Goal: Task Accomplishment & Management: Use online tool/utility

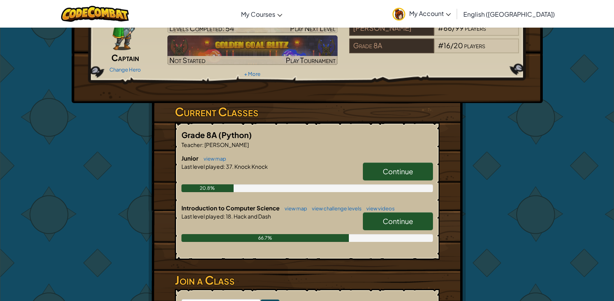
scroll to position [156, 0]
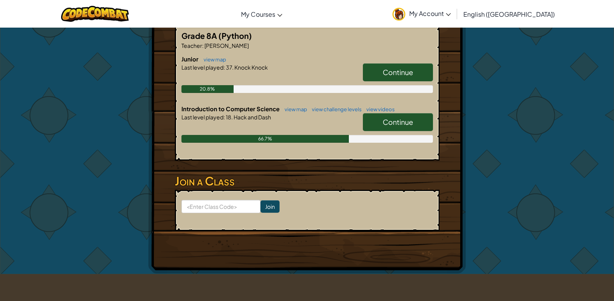
click at [419, 116] on link "Continue" at bounding box center [398, 122] width 70 height 18
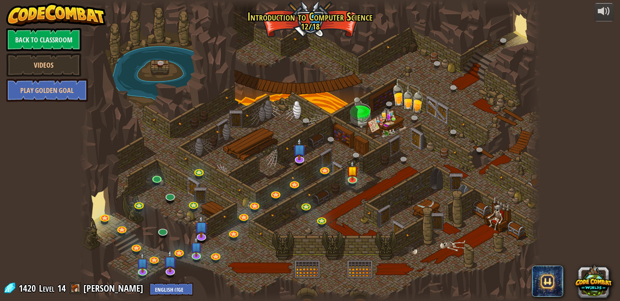
drag, startPoint x: 292, startPoint y: 86, endPoint x: 287, endPoint y: 109, distance: 23.5
click at [382, 188] on div at bounding box center [309, 150] width 461 height 301
drag, startPoint x: 382, startPoint y: 188, endPoint x: 356, endPoint y: 180, distance: 28.2
click at [356, 180] on img at bounding box center [352, 166] width 12 height 27
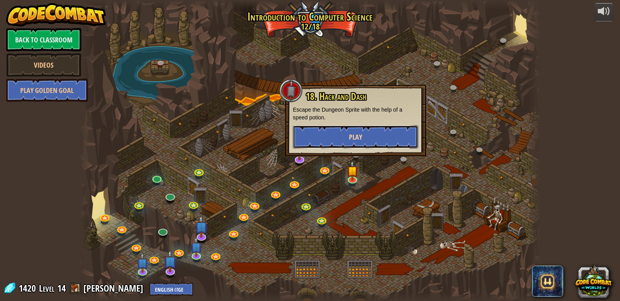
click at [347, 145] on button "Play" at bounding box center [355, 136] width 125 height 23
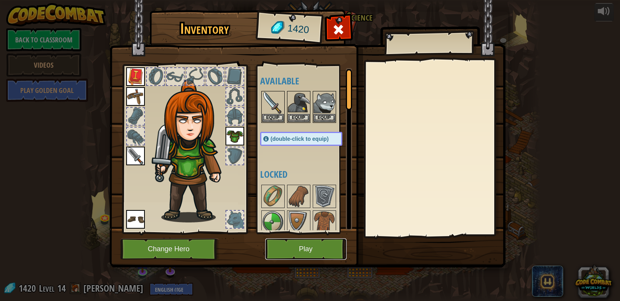
click at [275, 252] on button "Play" at bounding box center [305, 249] width 81 height 21
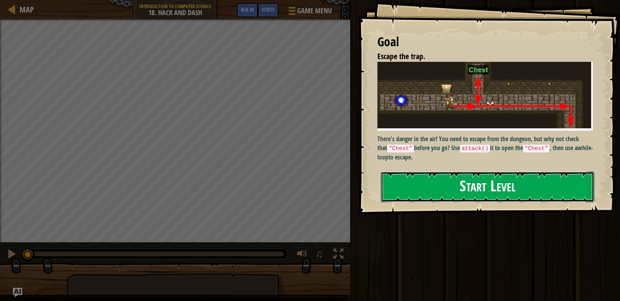
click at [462, 180] on button "Start Level" at bounding box center [487, 187] width 213 height 31
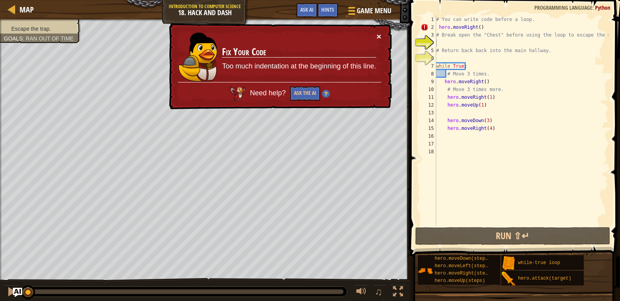
click at [380, 38] on button "×" at bounding box center [379, 36] width 5 height 8
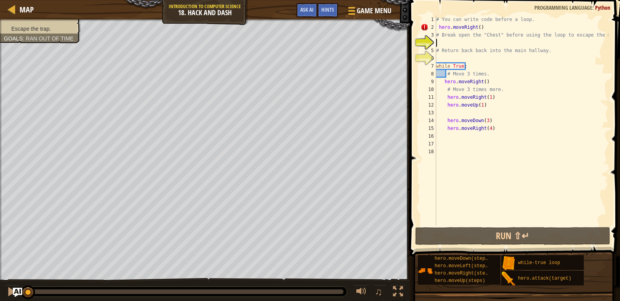
type textarea ";"
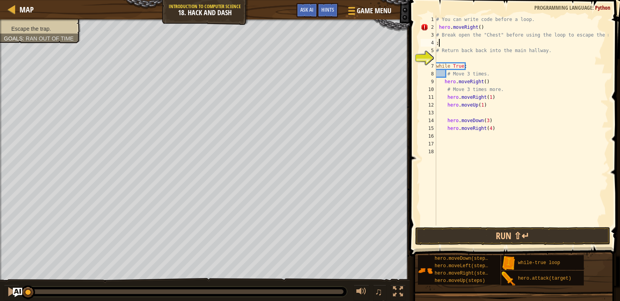
click at [102, 299] on div "Escape the trap. Goals : Ran out of time ♫ Anya 88 x: 38 y: 110 No target" at bounding box center [310, 160] width 620 height 282
